Goal: Communication & Community: Answer question/provide support

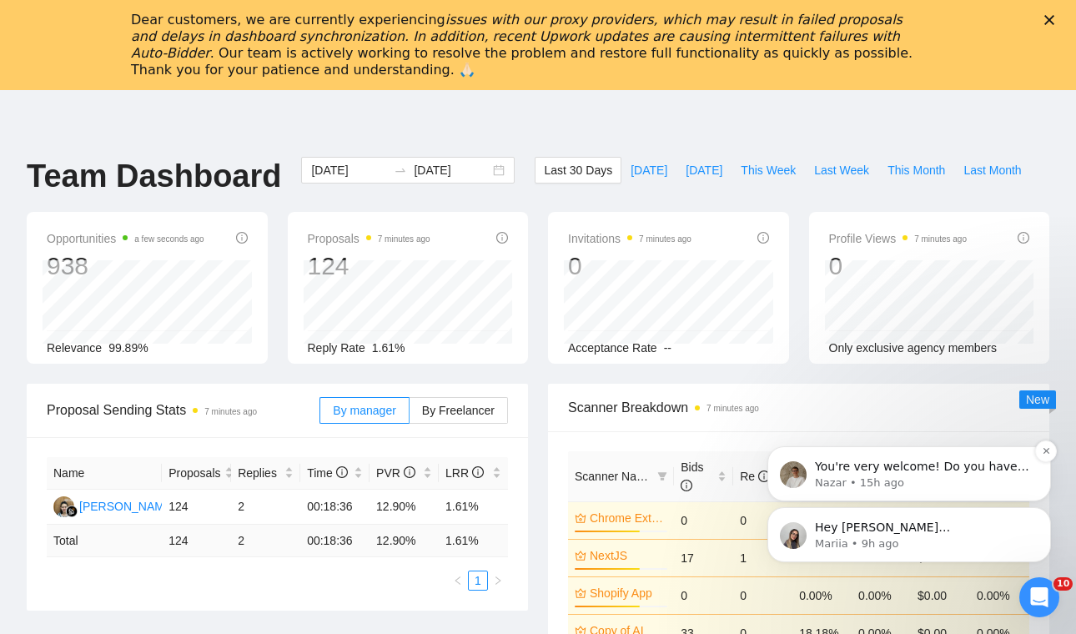
click at [933, 468] on p "You're very welcome! Do you have any other questions I can help with? 😊" at bounding box center [922, 467] width 215 height 17
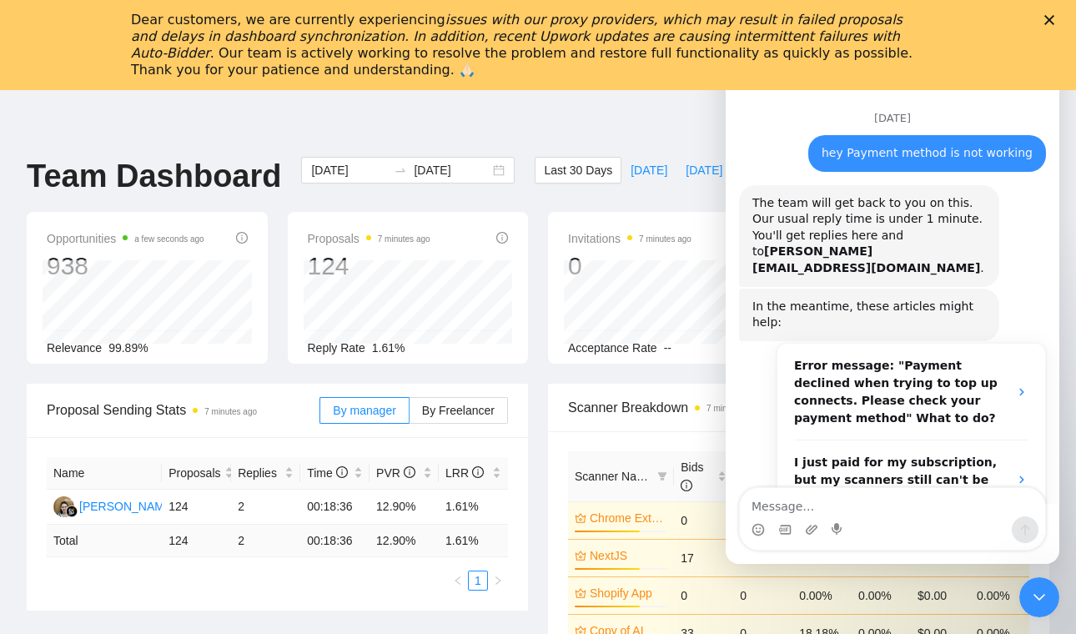
scroll to position [73, 0]
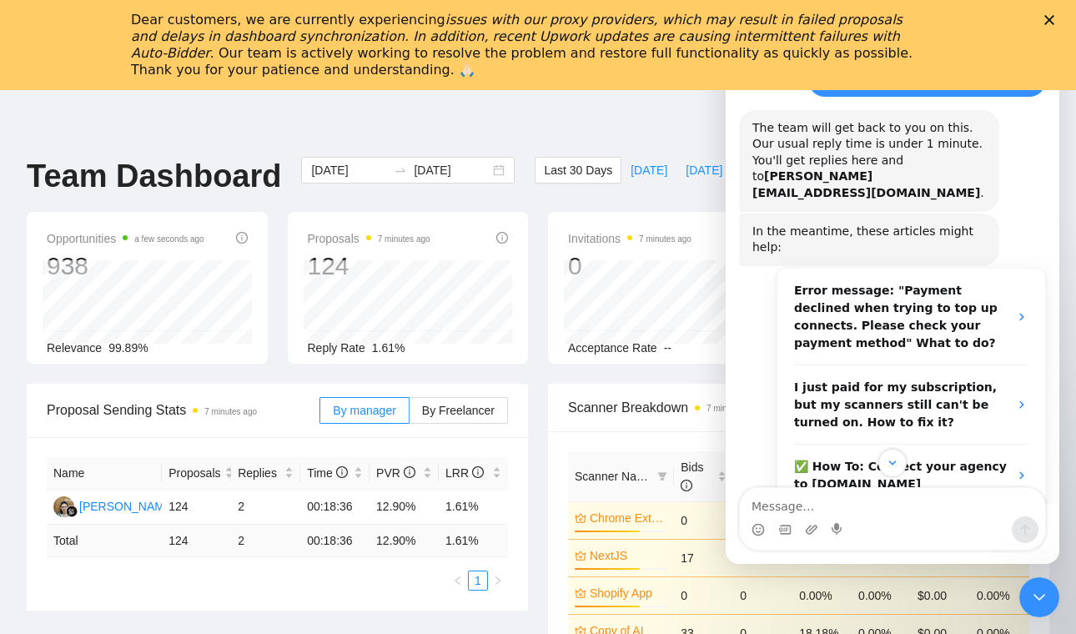
click at [1051, 18] on polygon "Close" at bounding box center [1049, 20] width 10 height 10
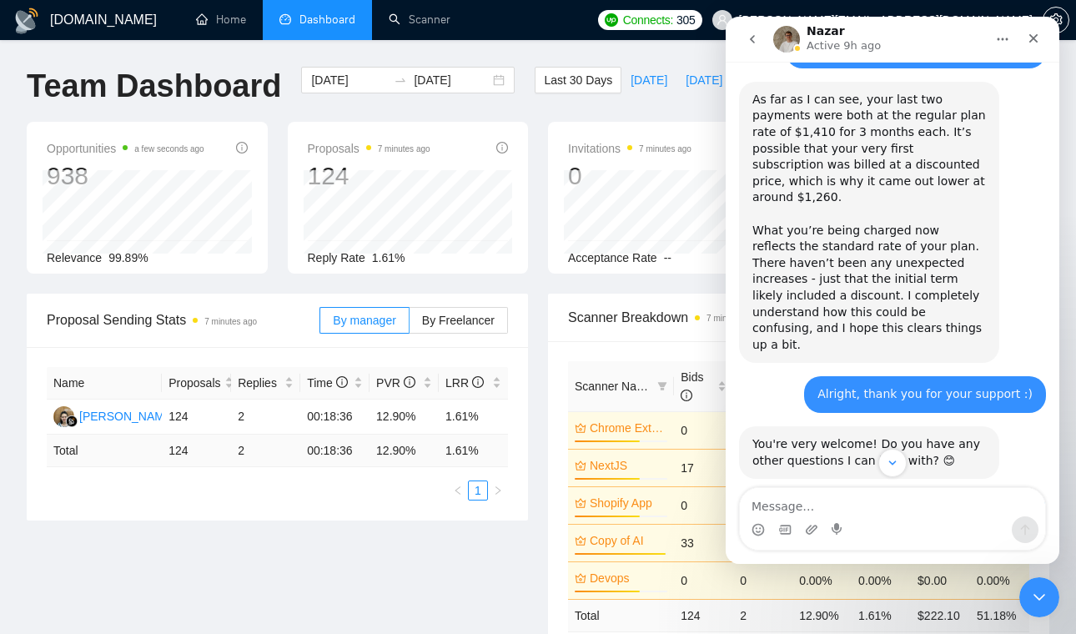
scroll to position [2569, 0]
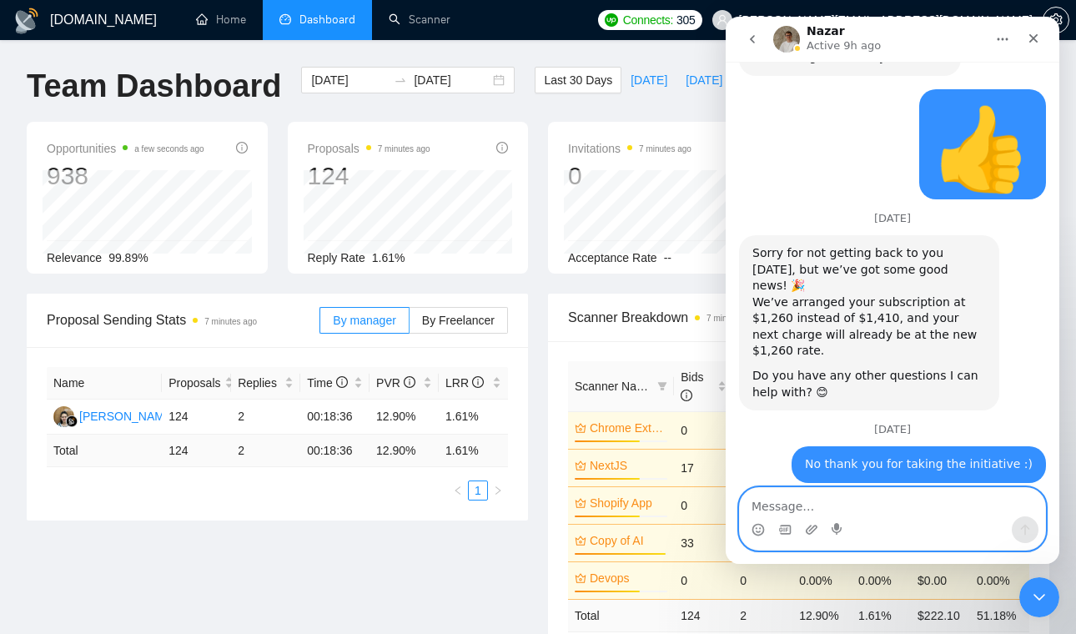
click at [789, 507] on textarea "Message…" at bounding box center [892, 502] width 305 height 28
type textarea "no that was it, thank you"
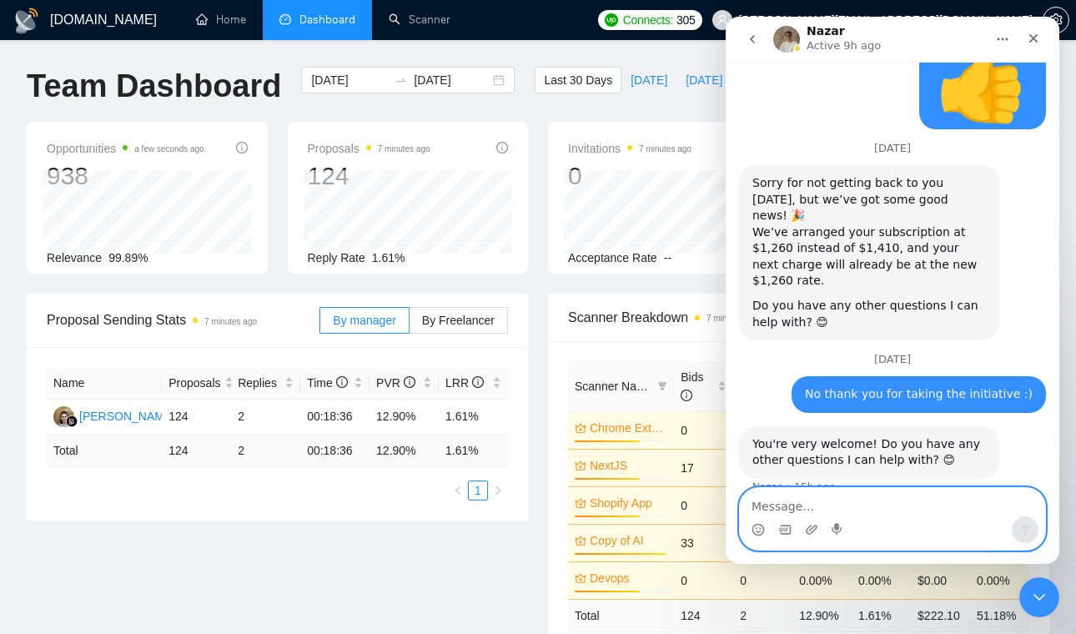
scroll to position [2642, 0]
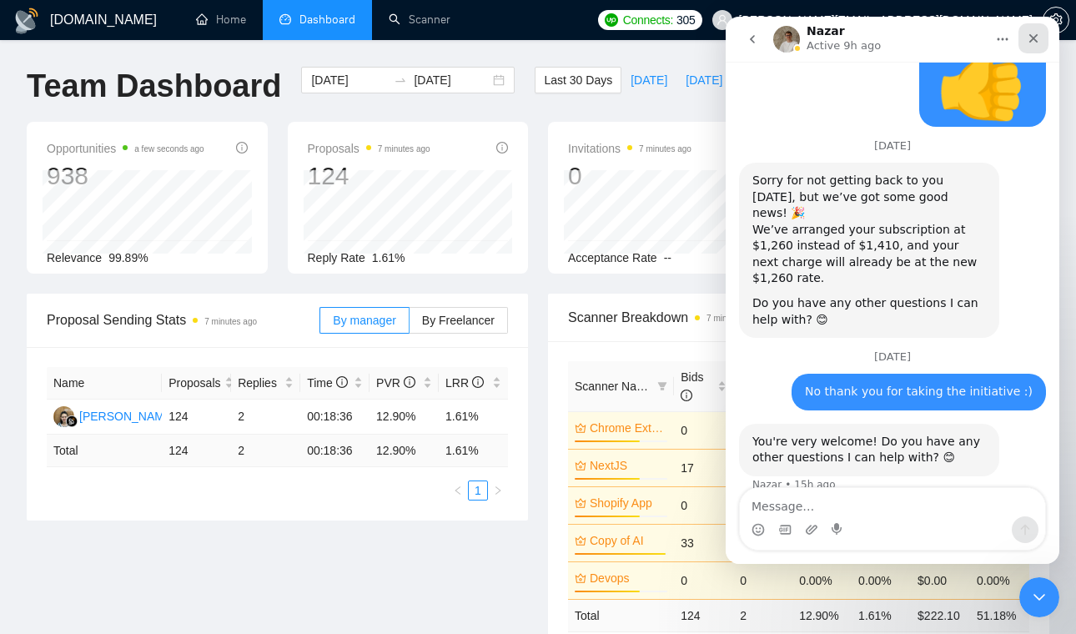
click at [1035, 33] on icon "Close" at bounding box center [1033, 38] width 13 height 13
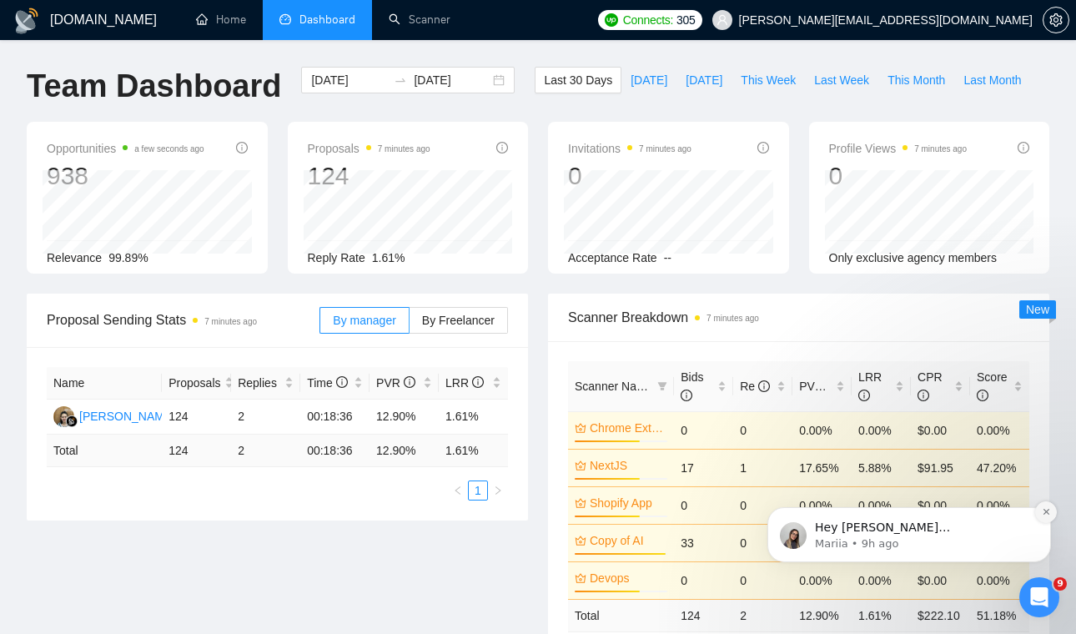
click at [1044, 510] on icon "Dismiss notification" at bounding box center [1046, 511] width 9 height 9
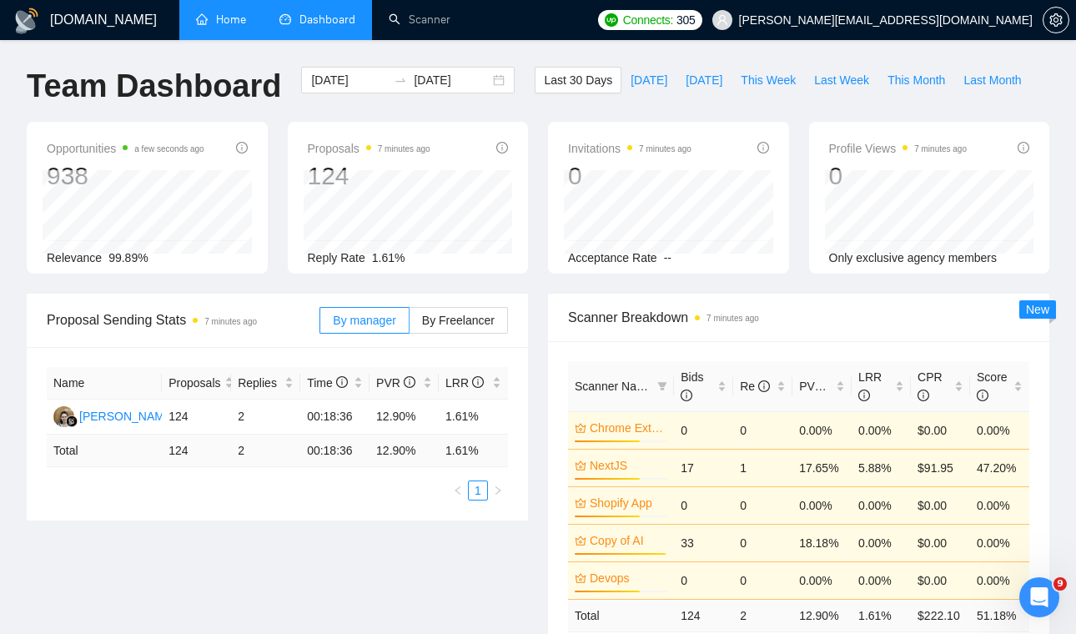
click at [229, 13] on link "Home" at bounding box center [221, 20] width 50 height 14
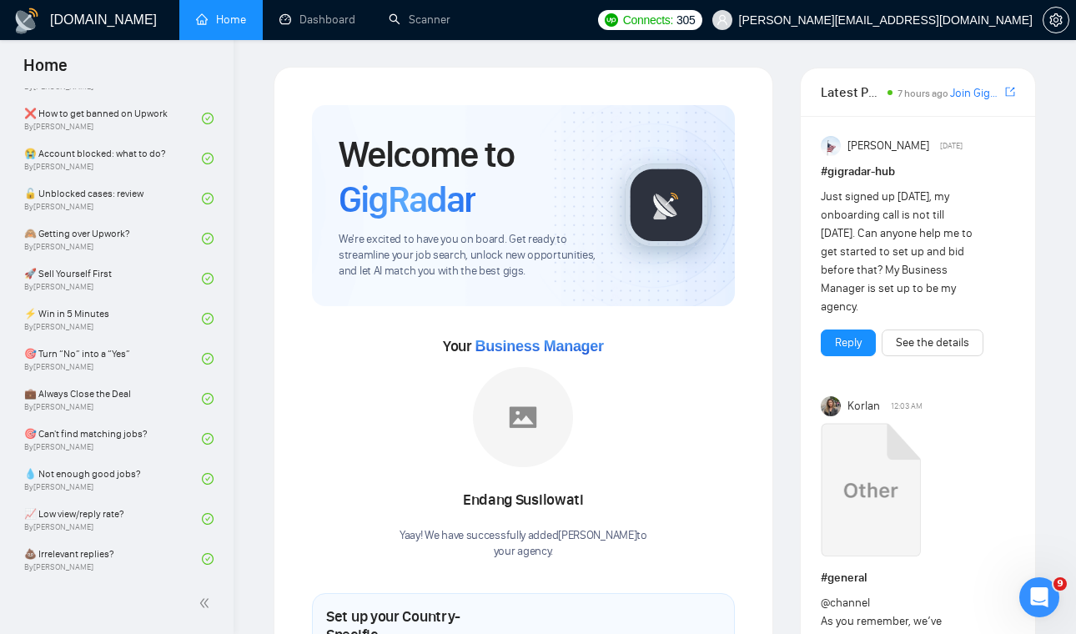
scroll to position [564, 0]
